Goal: Task Accomplishment & Management: Manage account settings

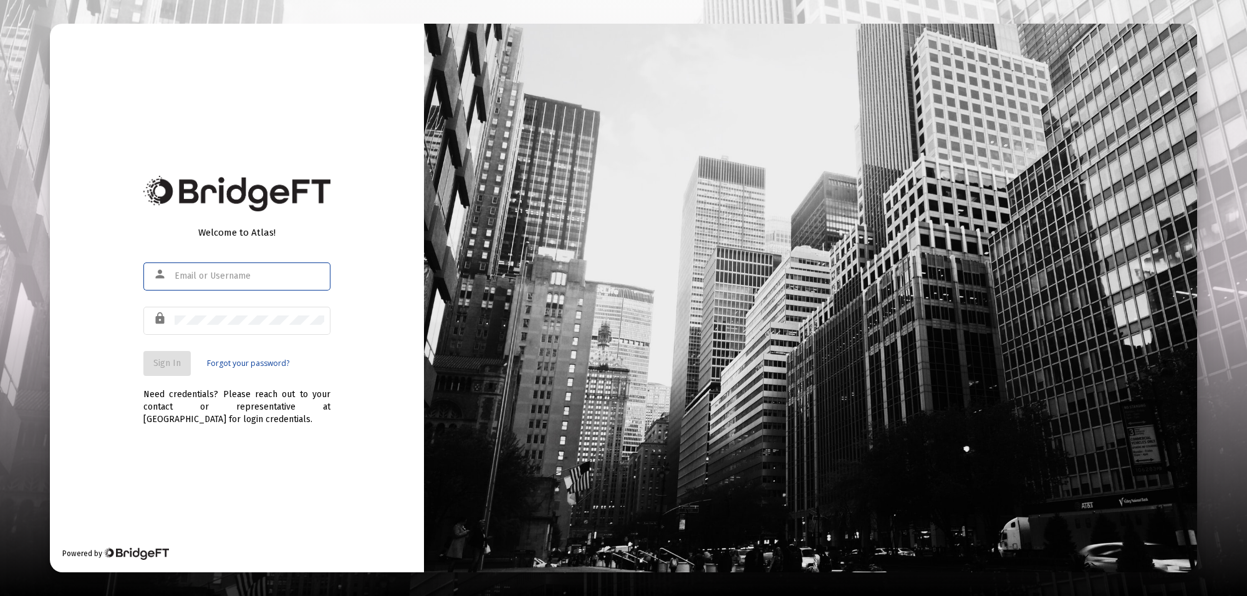
click at [243, 277] on input "text" at bounding box center [250, 276] width 150 height 10
type input "[PERSON_NAME][EMAIL_ADDRESS][PERSON_NAME][DOMAIN_NAME]"
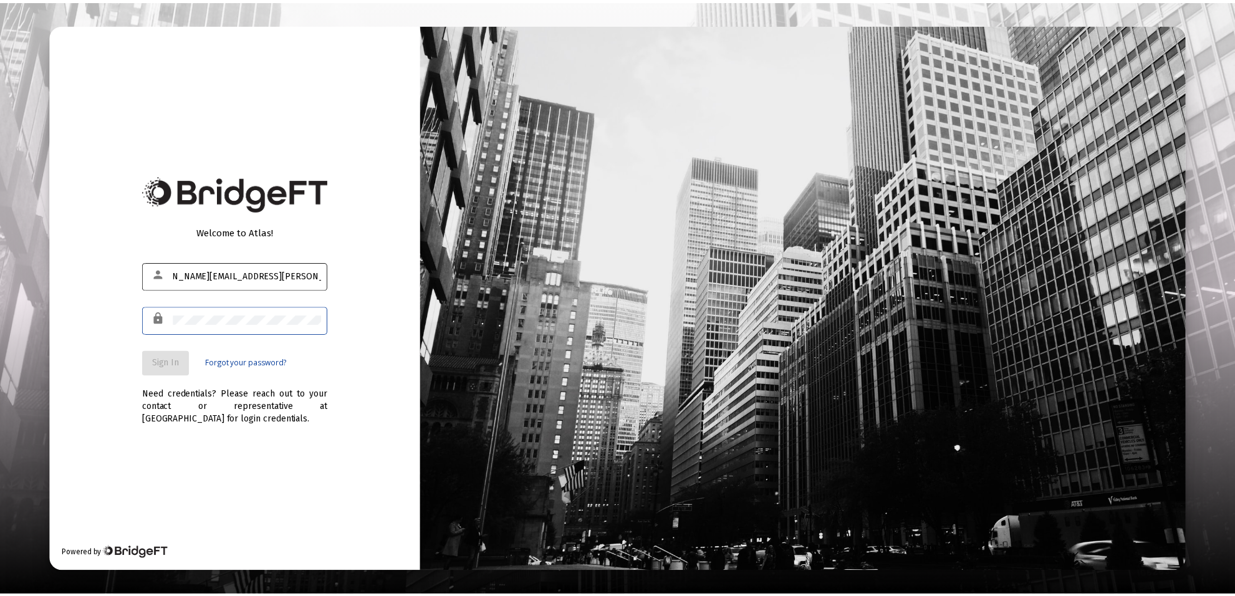
scroll to position [0, 0]
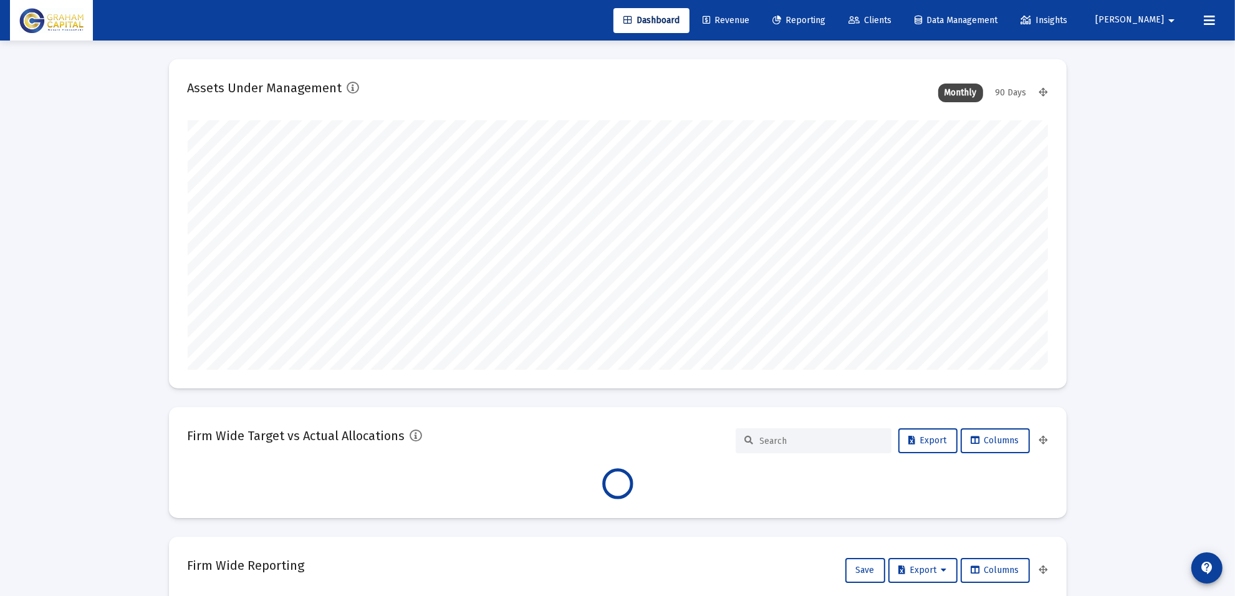
scroll to position [249, 463]
type input "[DATE]"
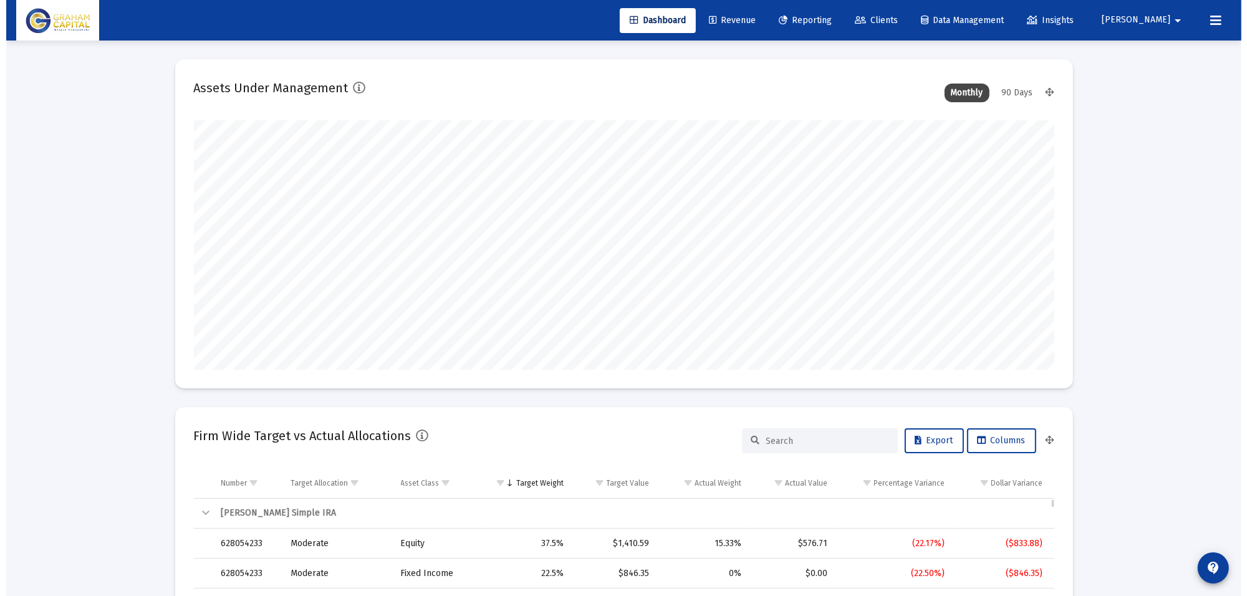
scroll to position [249, 402]
click at [749, 15] on span "Revenue" at bounding box center [725, 20] width 47 height 11
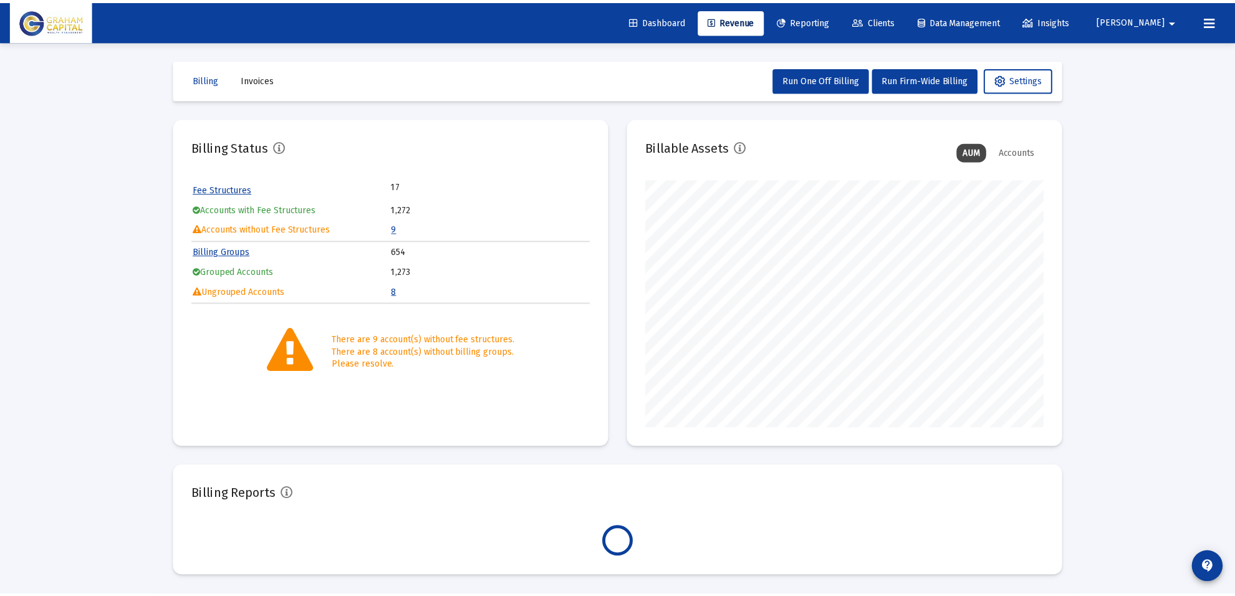
scroll to position [249, 402]
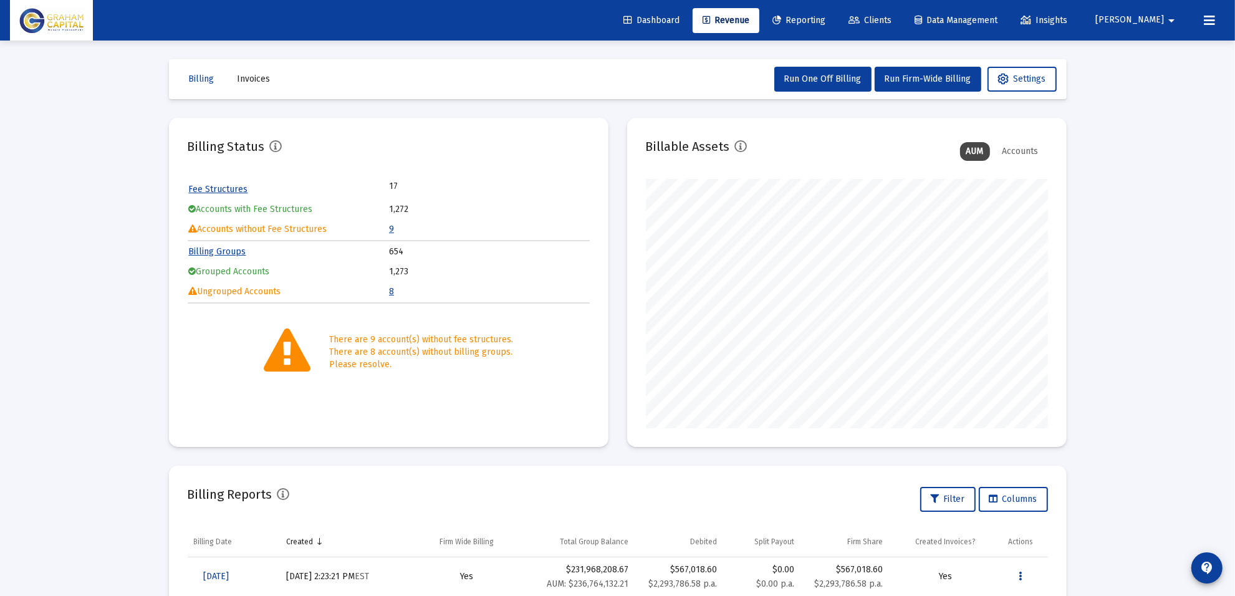
click at [891, 15] on span "Clients" at bounding box center [869, 20] width 43 height 11
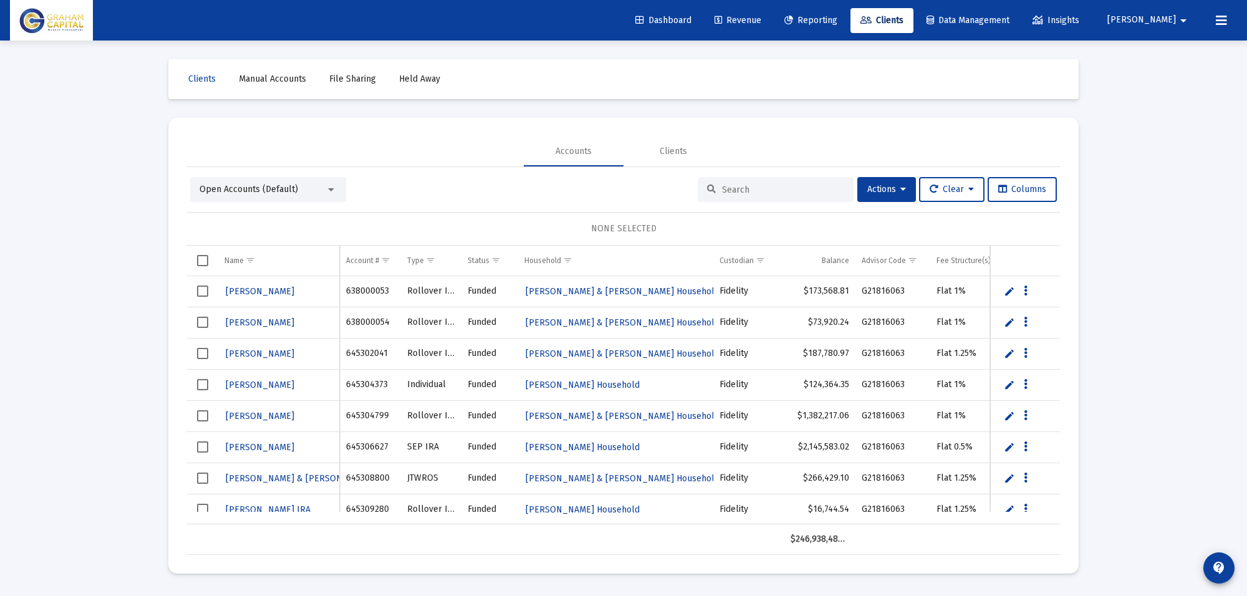
click at [735, 183] on div at bounding box center [775, 189] width 156 height 25
click at [735, 188] on input at bounding box center [783, 189] width 122 height 11
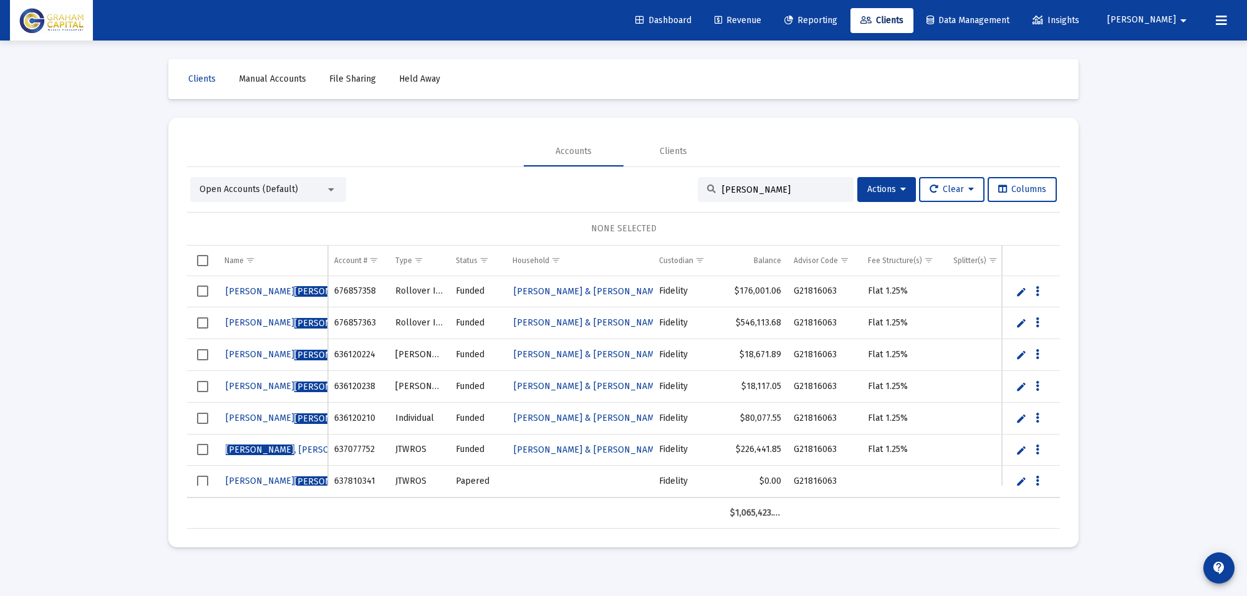
type input "[PERSON_NAME]"
click at [294, 477] on span "[PERSON_NAME]" at bounding box center [328, 481] width 69 height 11
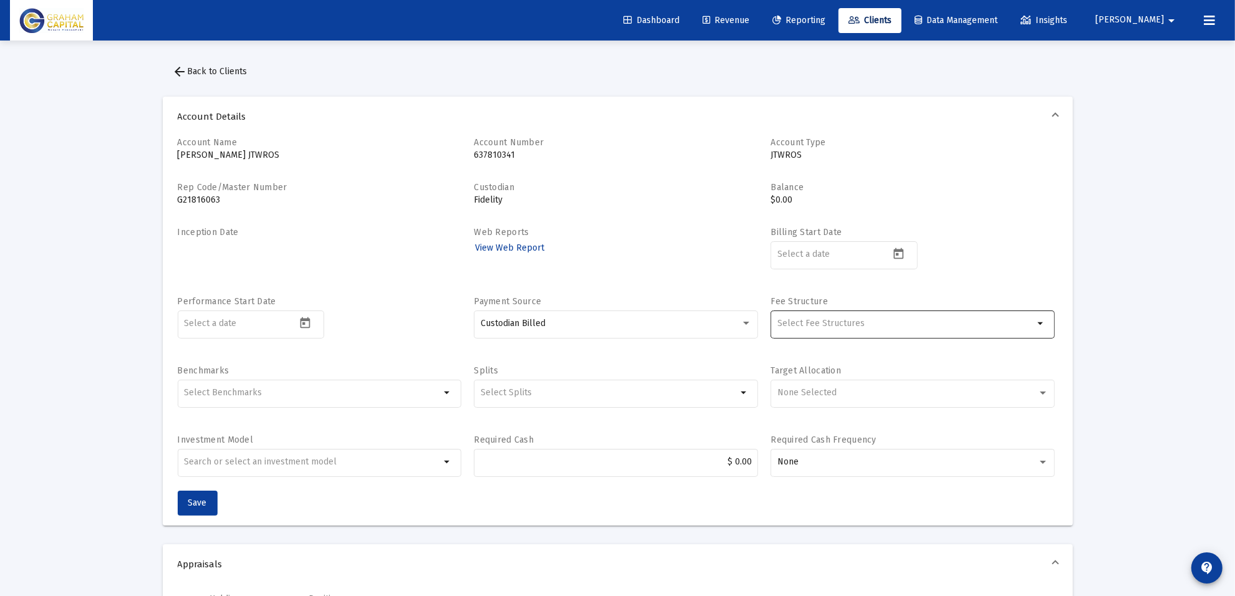
click at [902, 325] on input "Selection" at bounding box center [905, 324] width 256 height 10
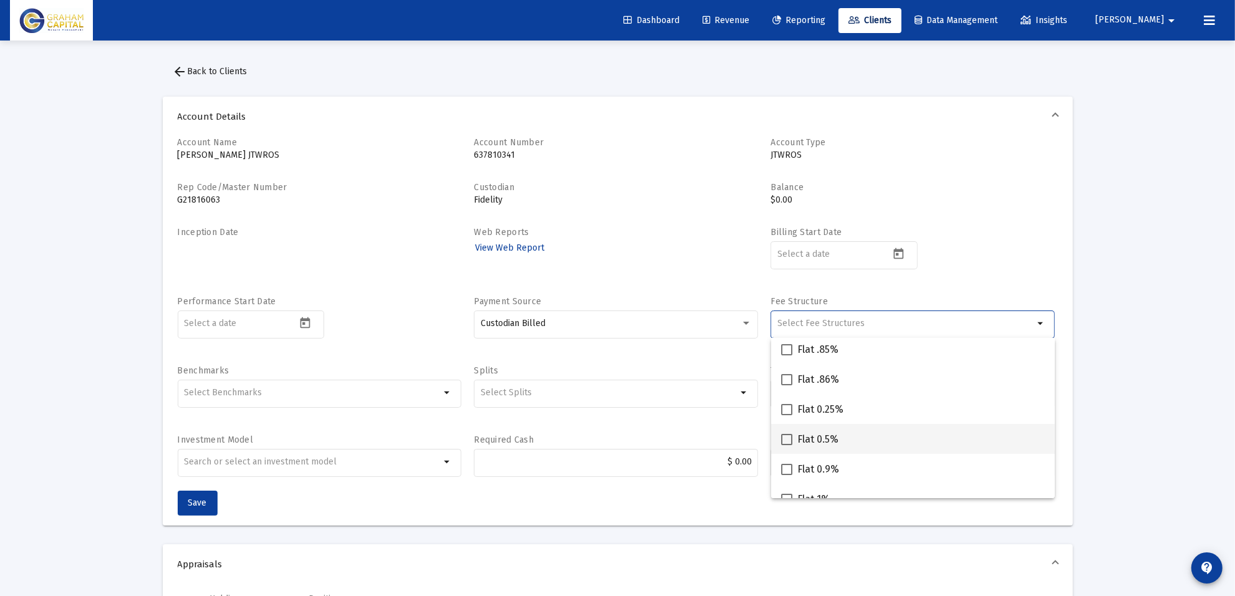
scroll to position [156, 0]
click at [782, 440] on span at bounding box center [786, 437] width 11 height 11
click at [786, 443] on input "Flat 0.5%" at bounding box center [786, 443] width 1 height 1
checkbox input "true"
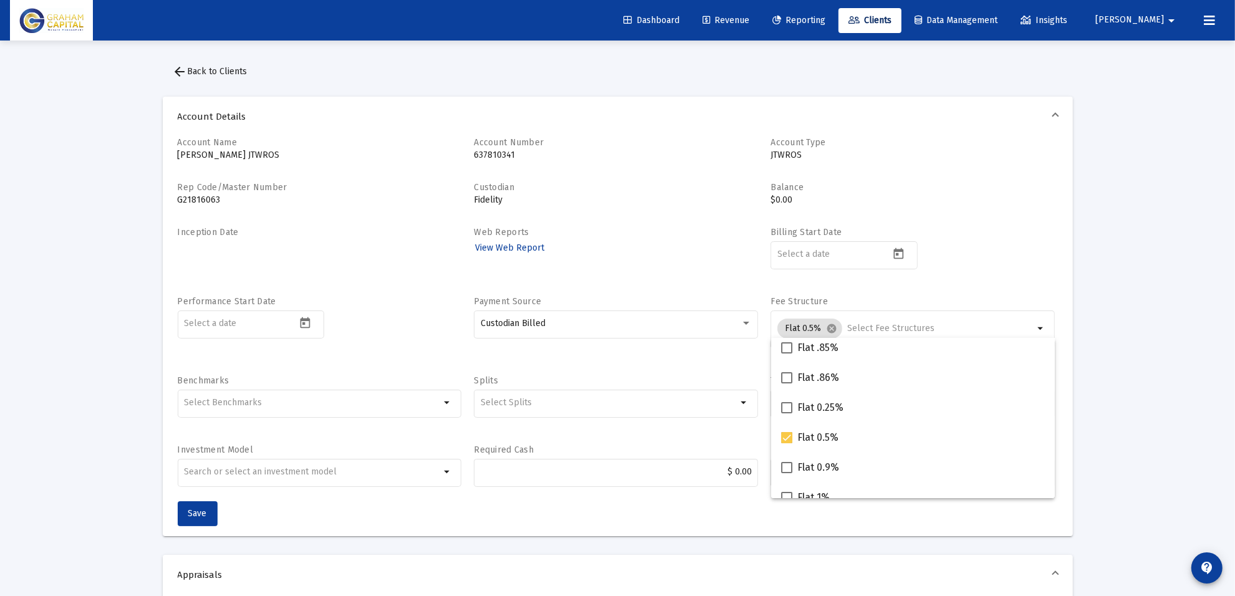
click at [194, 514] on span "Save" at bounding box center [197, 513] width 19 height 11
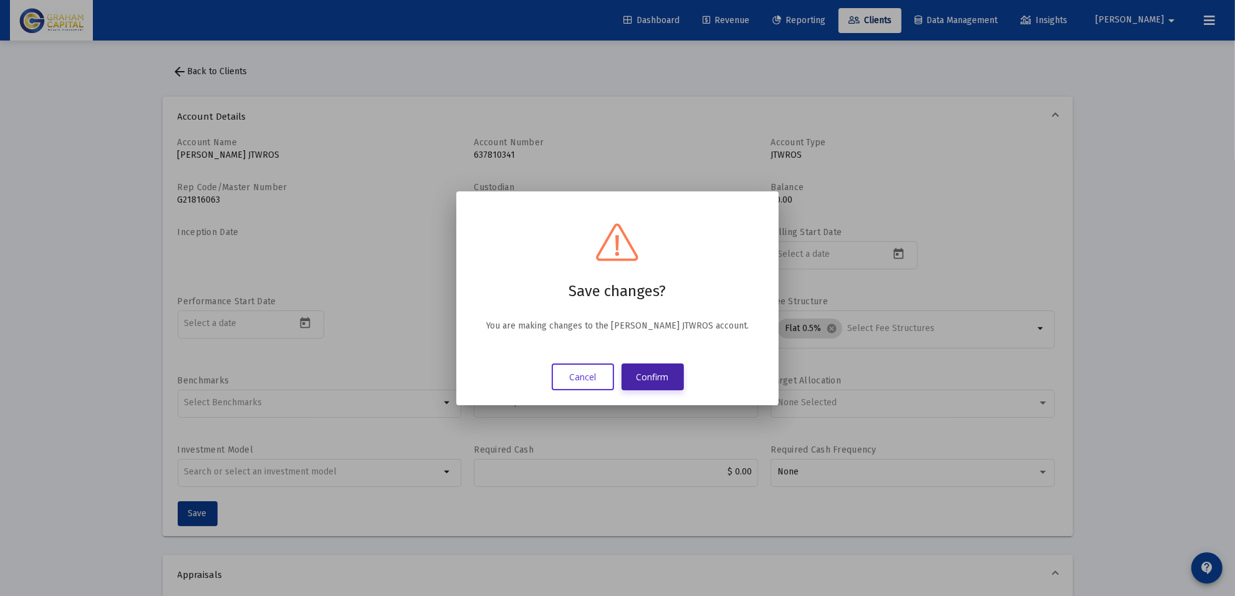
click at [662, 384] on button "Confirm" at bounding box center [652, 376] width 62 height 27
